Goal: Task Accomplishment & Management: Use online tool/utility

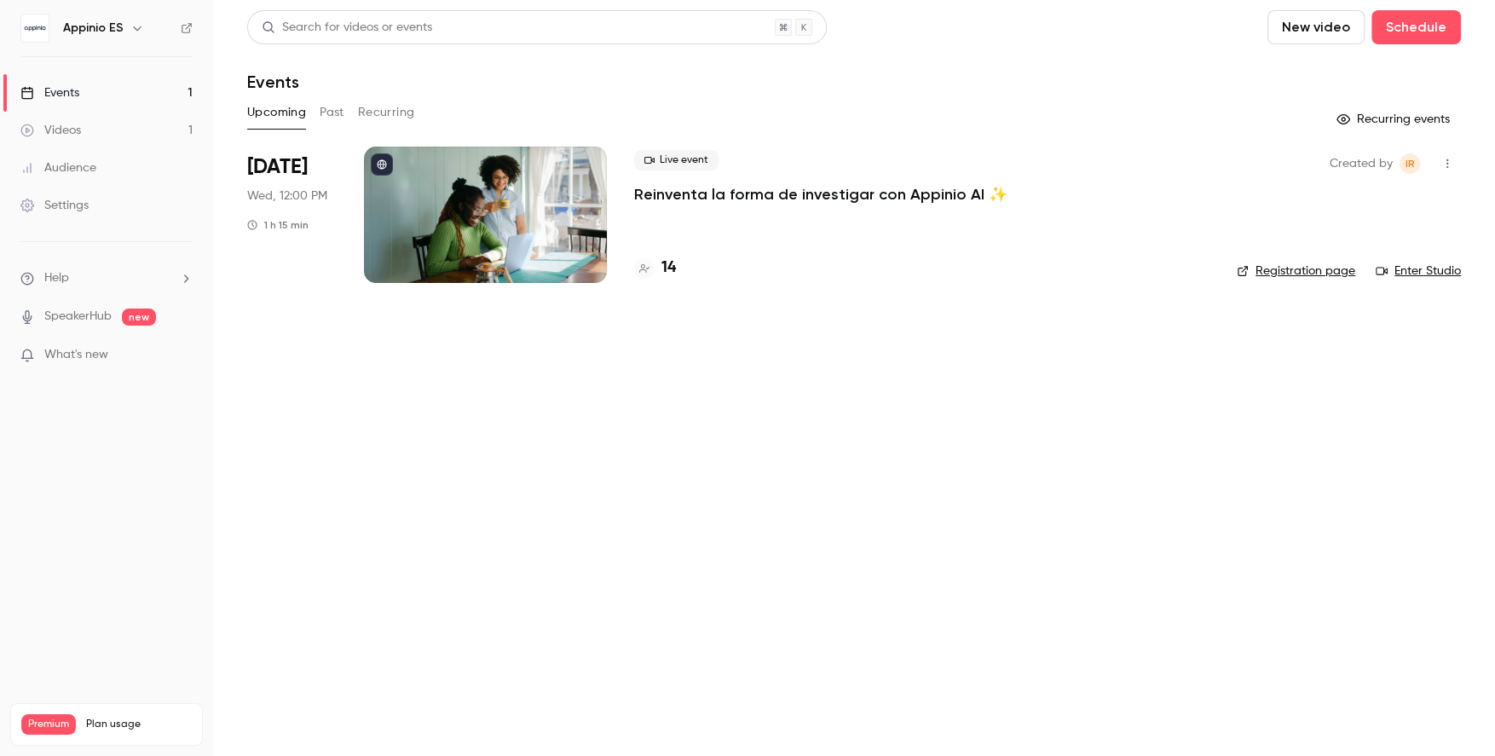
click at [767, 199] on p "Reinventa la forma de investigar con Appinio AI ✨" at bounding box center [820, 194] width 373 height 20
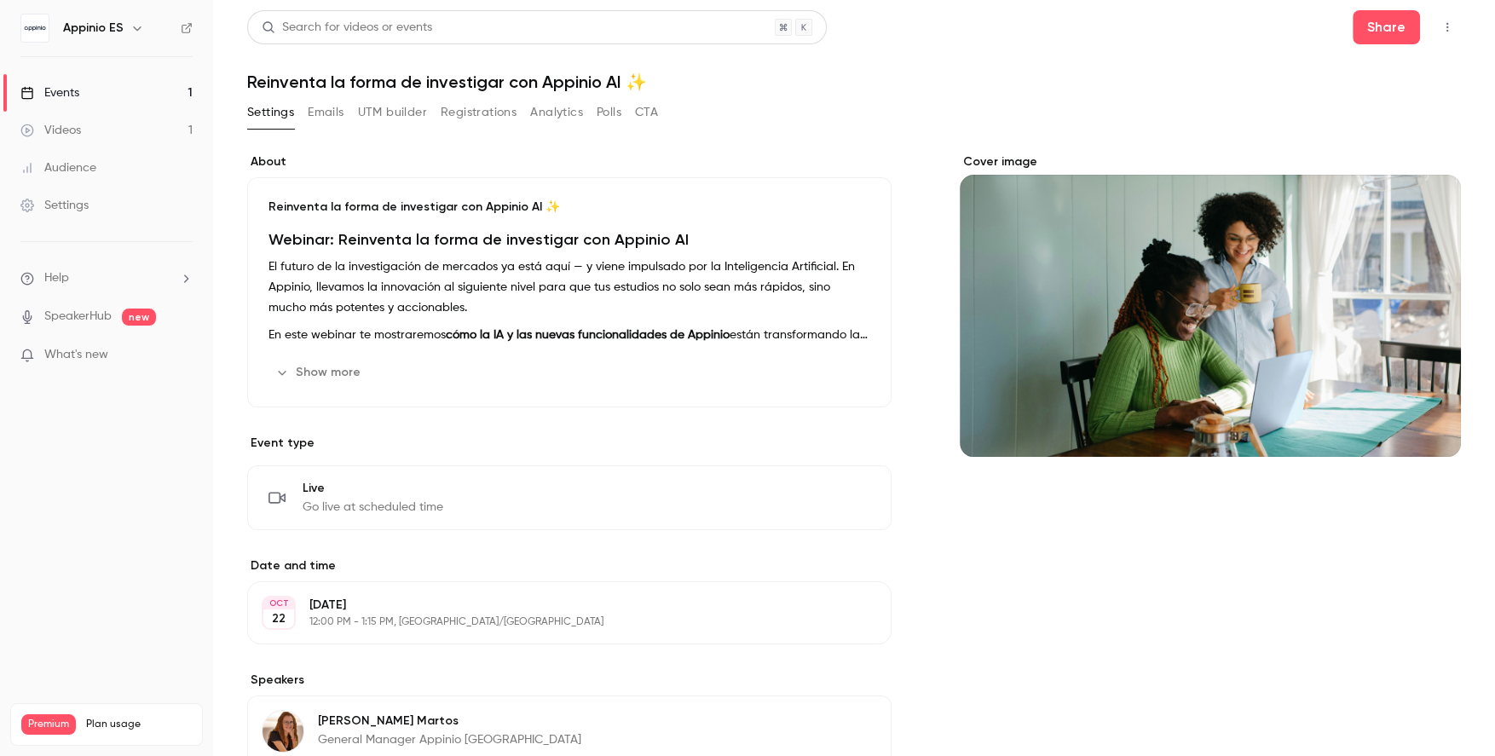
click at [499, 114] on button "Registrations" at bounding box center [479, 112] width 76 height 27
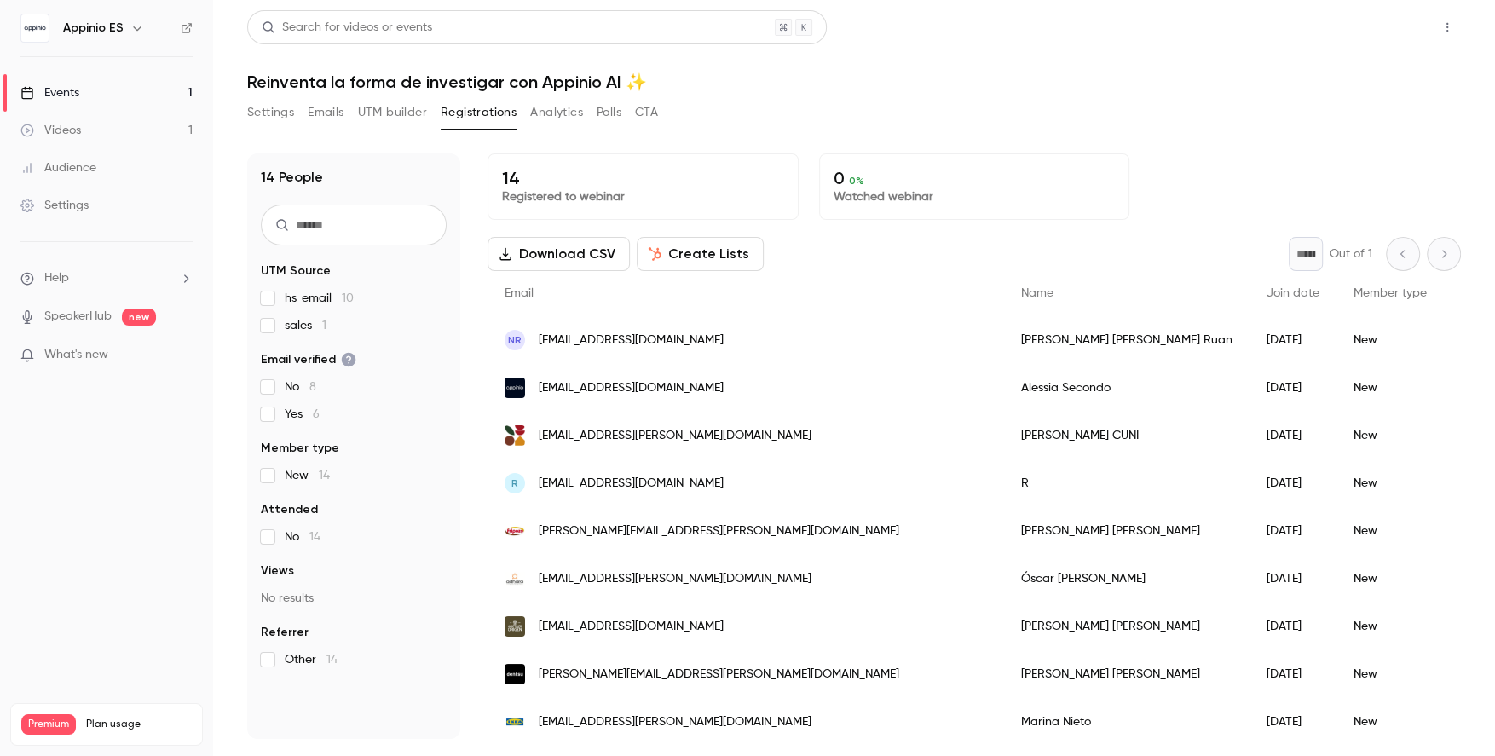
click at [1372, 15] on button "Share" at bounding box center [1386, 27] width 67 height 34
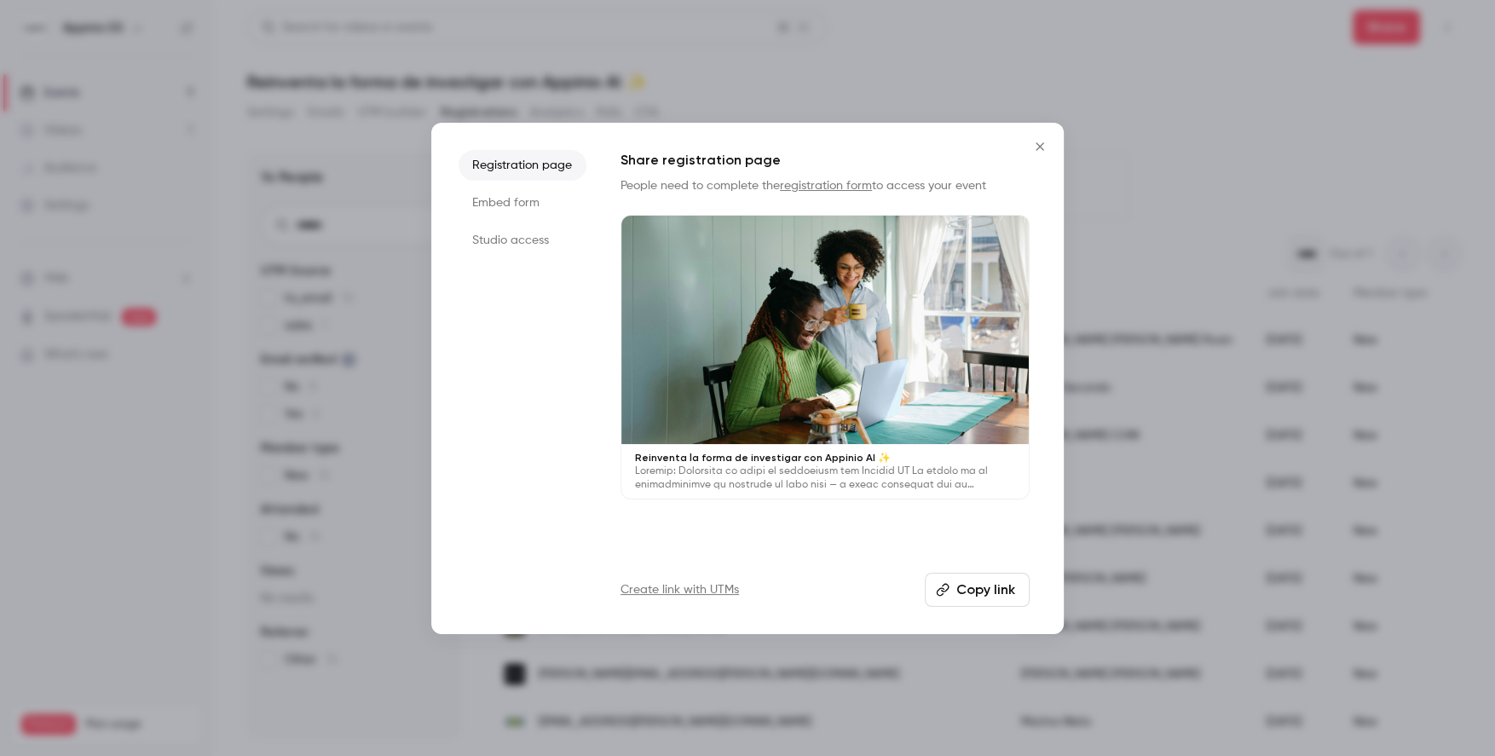
click at [917, 426] on div at bounding box center [824, 330] width 407 height 229
click at [402, 223] on div at bounding box center [747, 378] width 1495 height 756
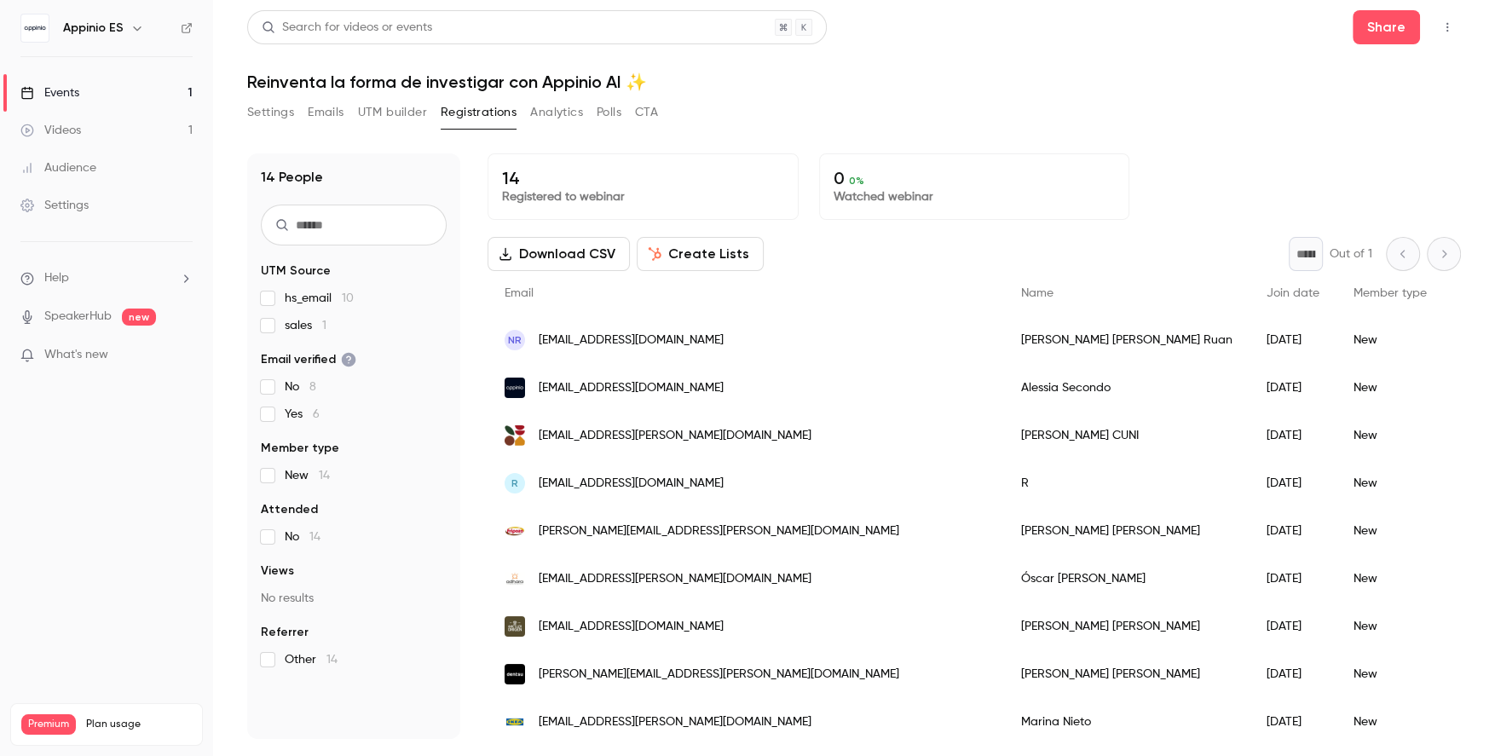
click at [390, 118] on button "UTM builder" at bounding box center [392, 112] width 69 height 27
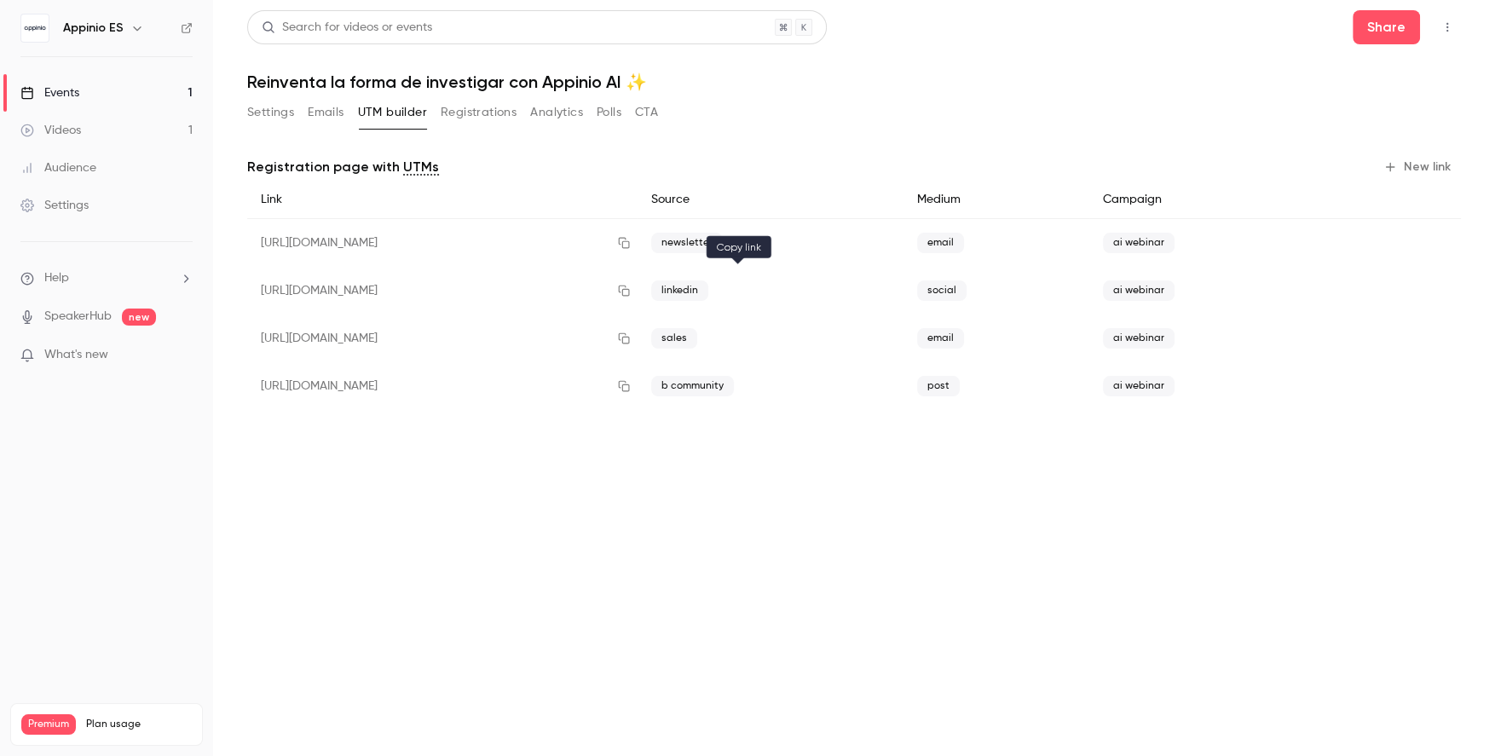
click at [631, 292] on icon "button" at bounding box center [624, 291] width 14 height 12
